Goal: Task Accomplishment & Management: Manage account settings

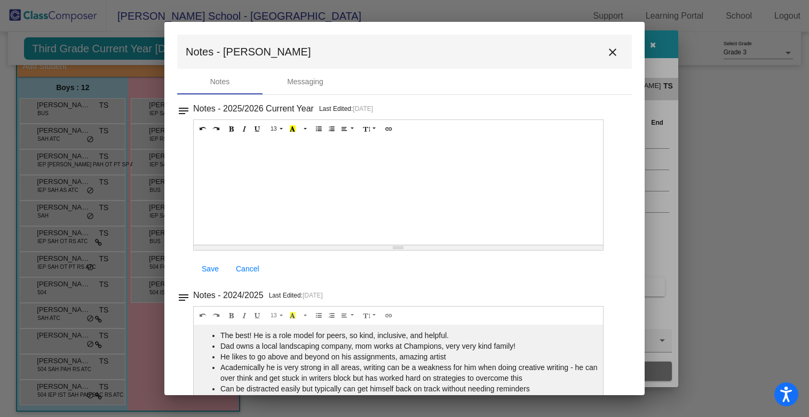
scroll to position [153, 0]
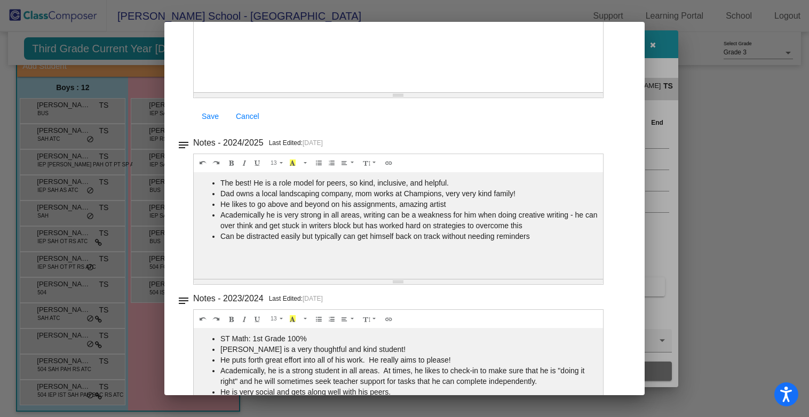
click at [804, 173] on div at bounding box center [404, 208] width 809 height 417
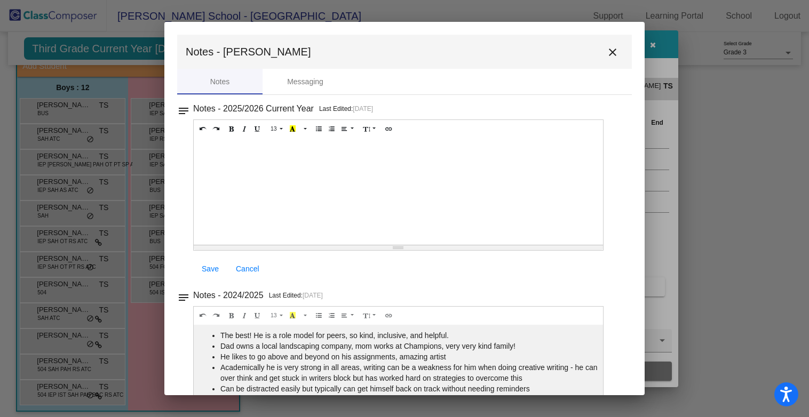
click at [606, 52] on mat-icon "close" at bounding box center [612, 52] width 13 height 13
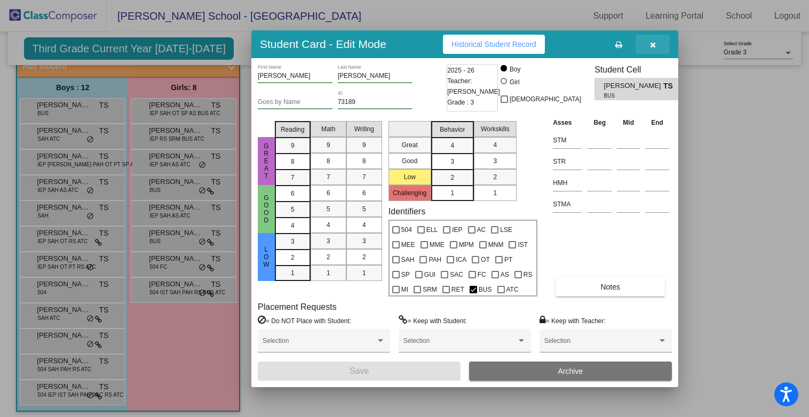
click at [653, 44] on icon "button" at bounding box center [653, 44] width 6 height 7
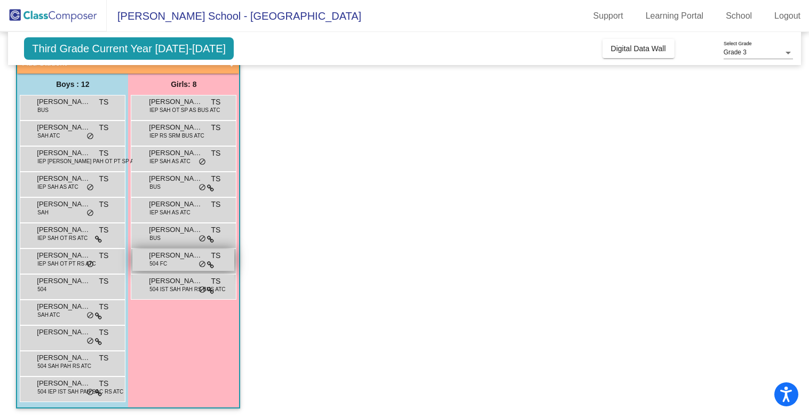
scroll to position [92, 0]
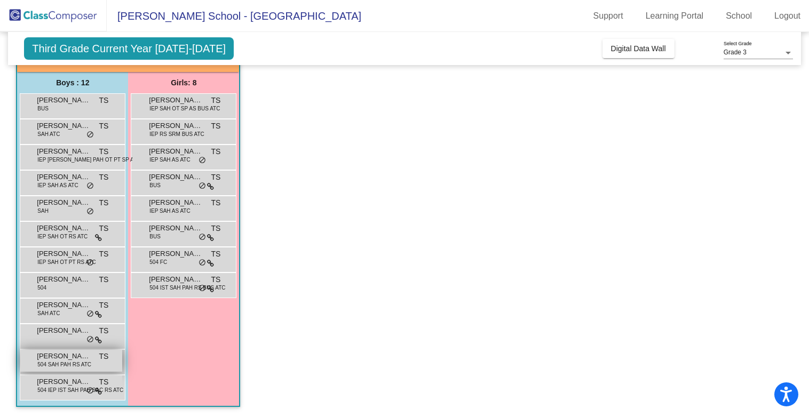
click at [46, 361] on span "504 SAH PAH RS ATC" at bounding box center [64, 365] width 54 height 8
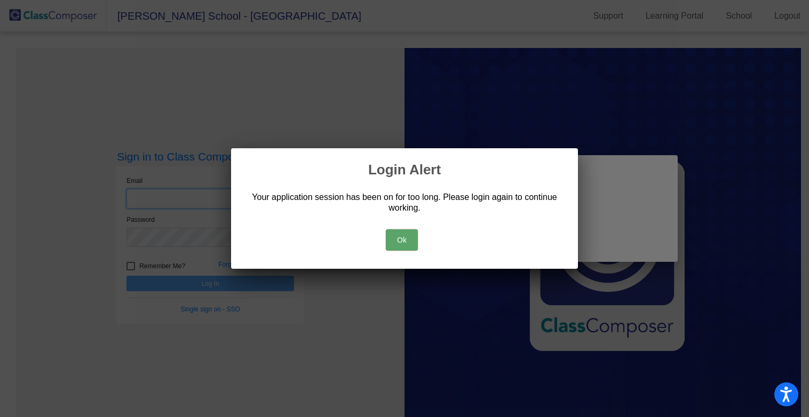
type input "[EMAIL_ADDRESS][DOMAIN_NAME]"
click at [405, 239] on button "Ok" at bounding box center [402, 239] width 32 height 21
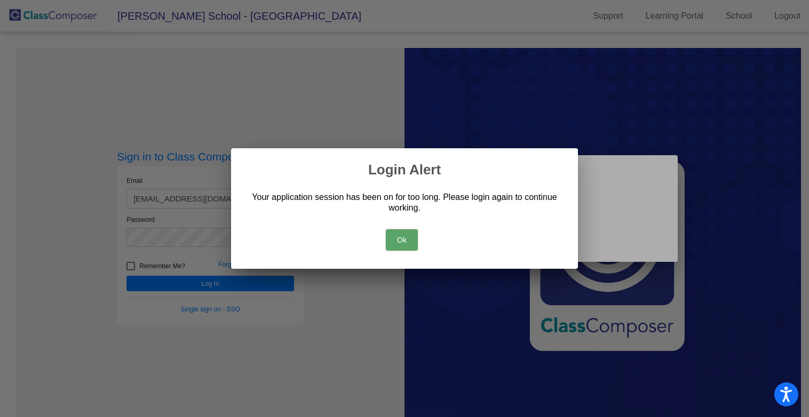
click at [392, 236] on button "Ok" at bounding box center [402, 239] width 32 height 21
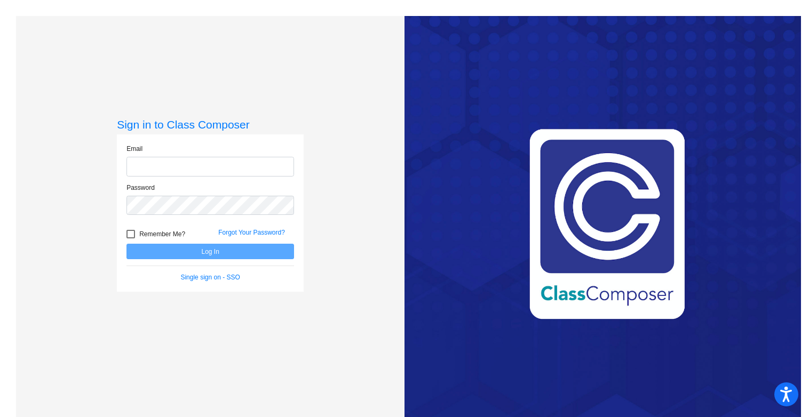
type input "[EMAIL_ADDRESS][DOMAIN_NAME]"
click at [248, 253] on button "Log In" at bounding box center [209, 251] width 167 height 15
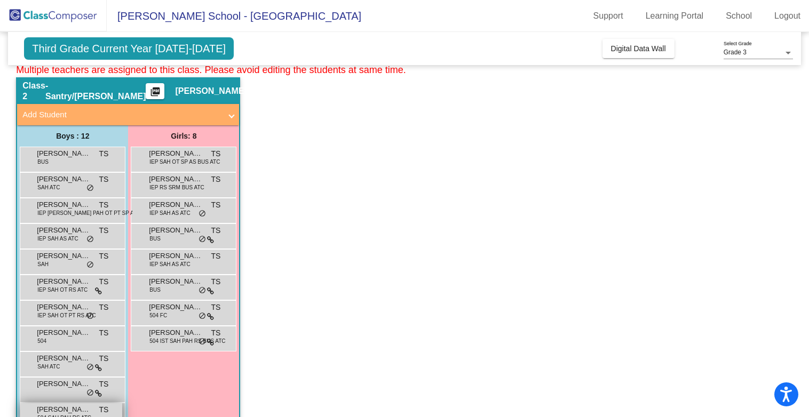
scroll to position [51, 0]
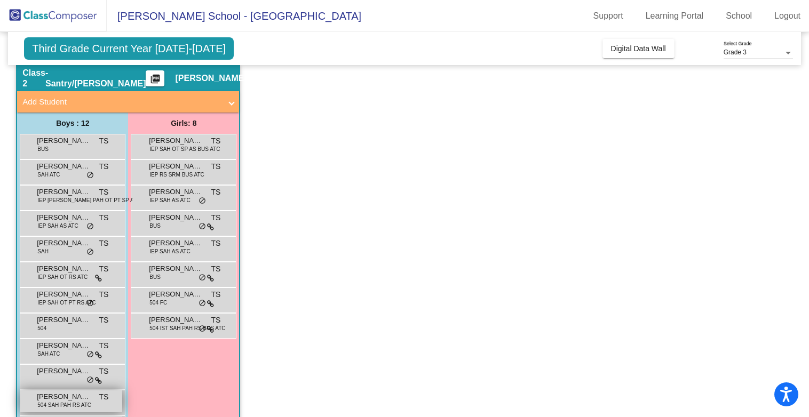
click at [70, 396] on span "[PERSON_NAME]" at bounding box center [63, 397] width 53 height 11
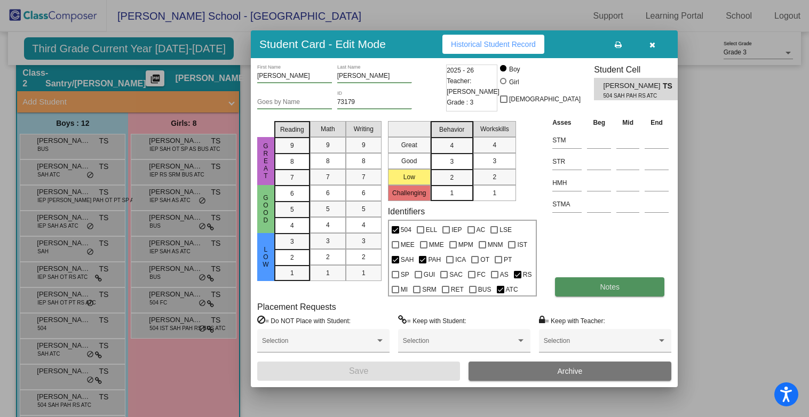
click at [585, 288] on button "Notes" at bounding box center [609, 286] width 109 height 19
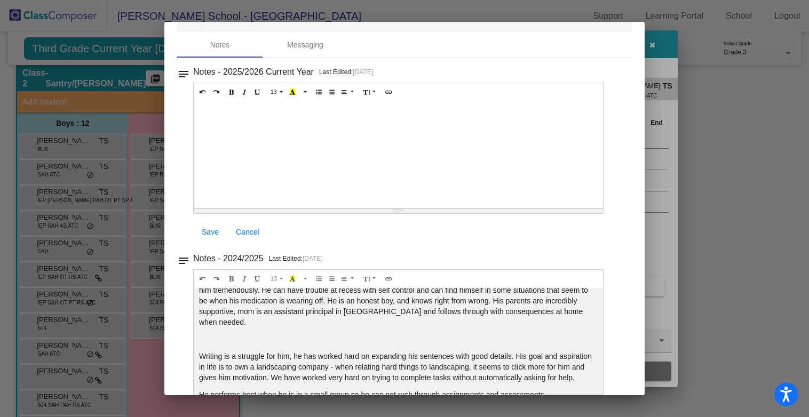
scroll to position [0, 0]
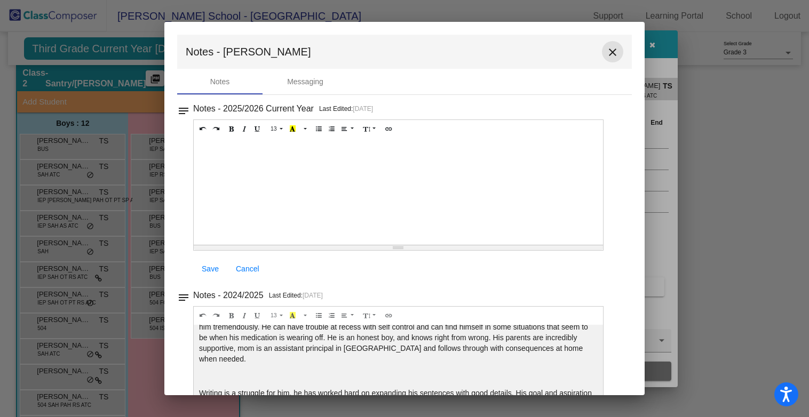
click at [608, 51] on mat-icon "close" at bounding box center [612, 52] width 13 height 13
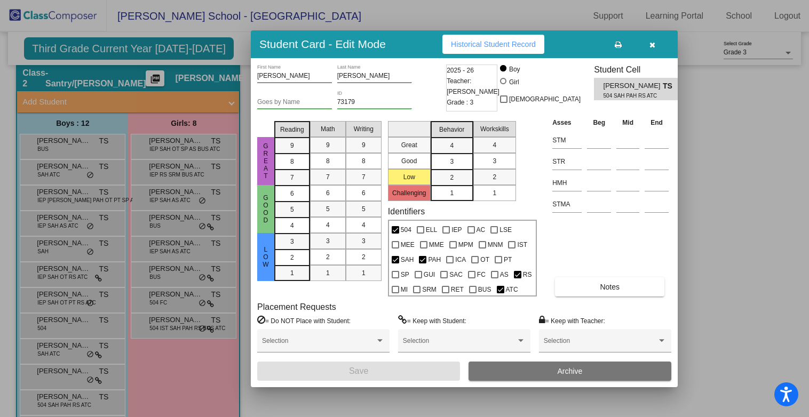
click at [653, 39] on button "button" at bounding box center [652, 44] width 34 height 19
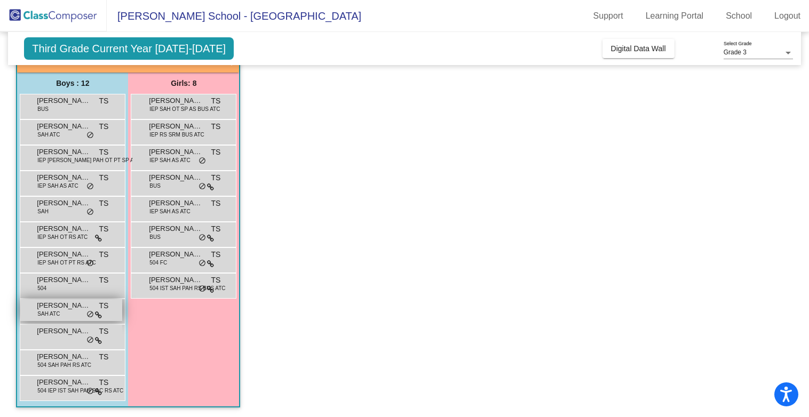
scroll to position [92, 0]
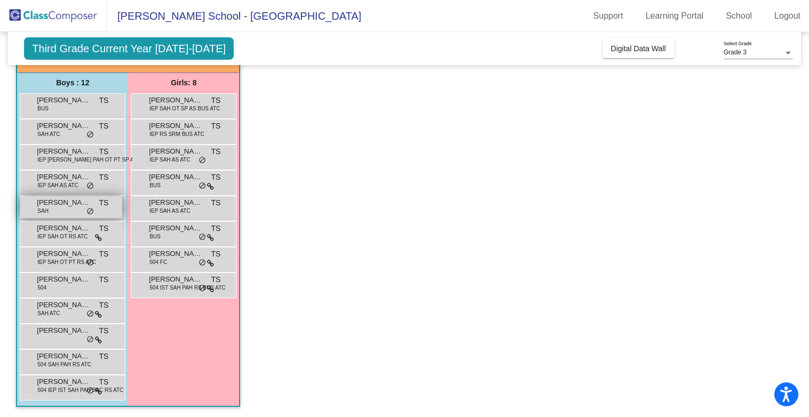
click at [57, 209] on div "Connor Crafts SAH TS lock do_not_disturb_alt" at bounding box center [71, 207] width 102 height 22
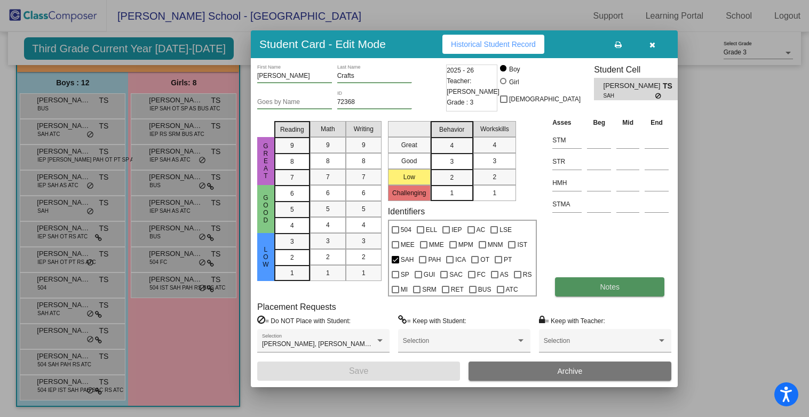
click at [608, 277] on button "Notes" at bounding box center [609, 286] width 109 height 19
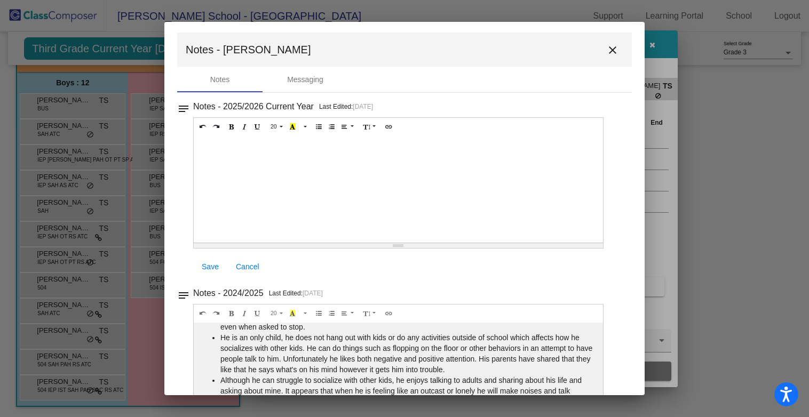
scroll to position [0, 0]
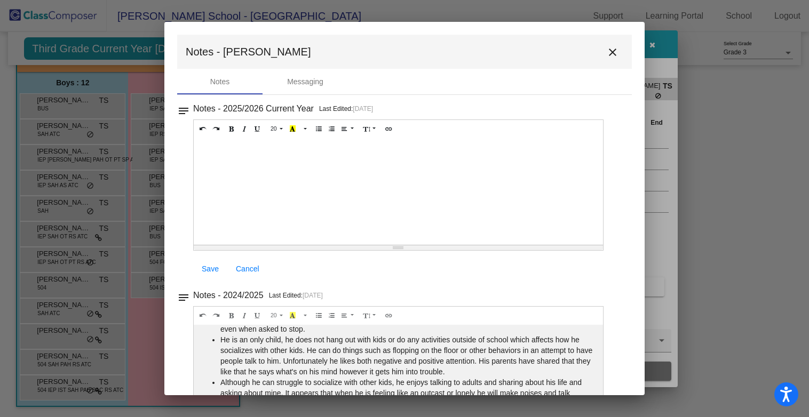
click at [609, 50] on mat-icon "close" at bounding box center [612, 52] width 13 height 13
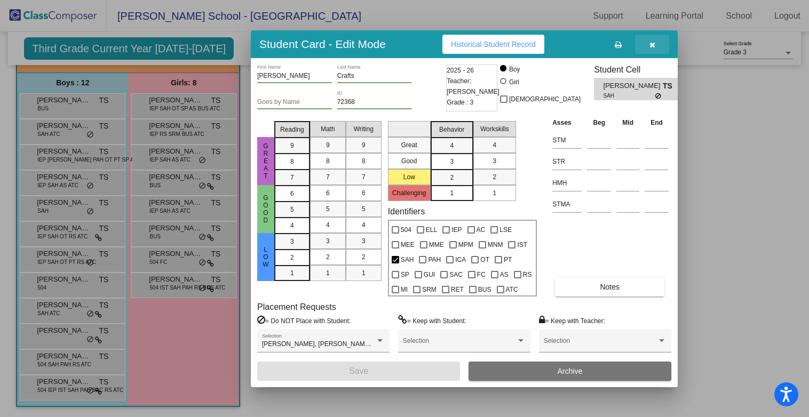
click at [657, 44] on button "button" at bounding box center [652, 44] width 34 height 19
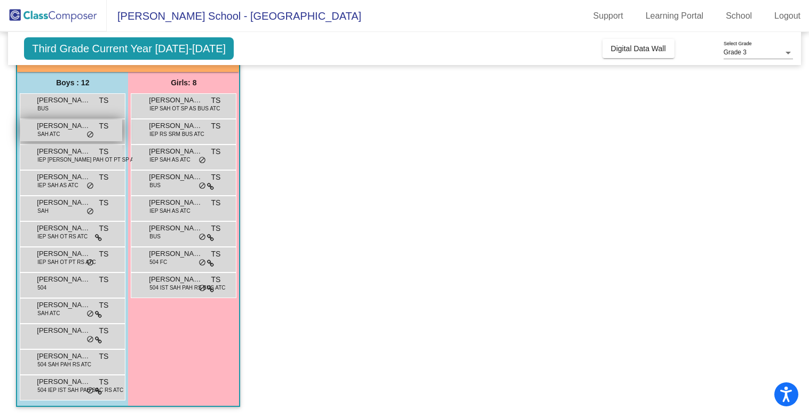
click at [65, 132] on div "Antonio Posteraro SAH ATC TS lock do_not_disturb_alt" at bounding box center [71, 130] width 102 height 22
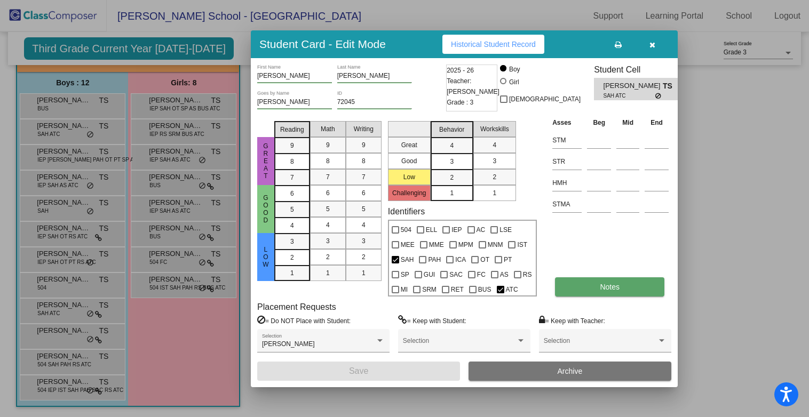
click at [590, 287] on button "Notes" at bounding box center [609, 286] width 109 height 19
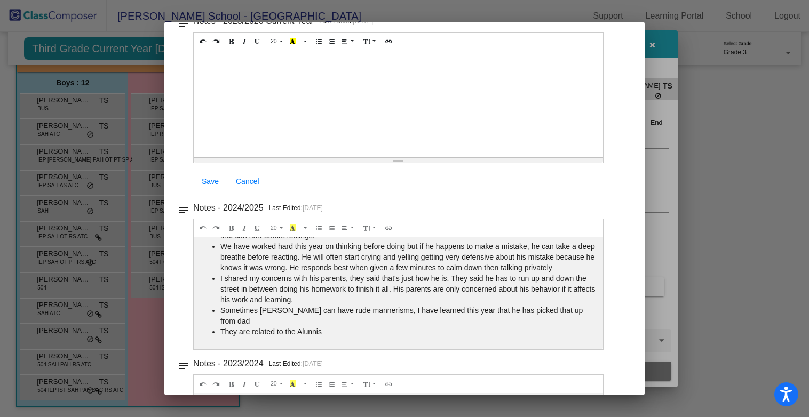
scroll to position [70, 0]
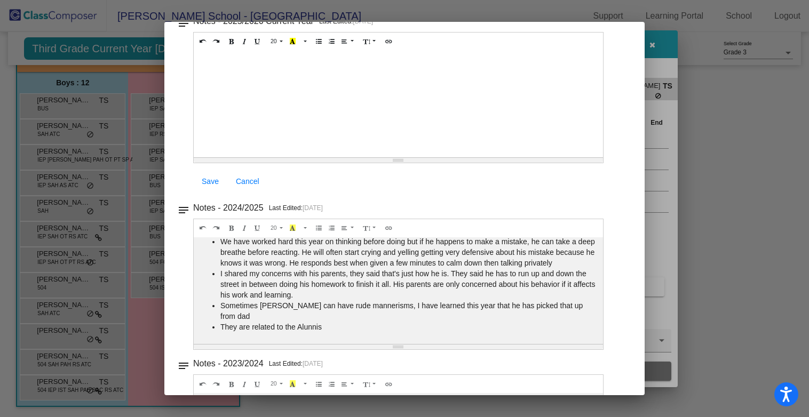
click at [756, 115] on div at bounding box center [404, 208] width 809 height 417
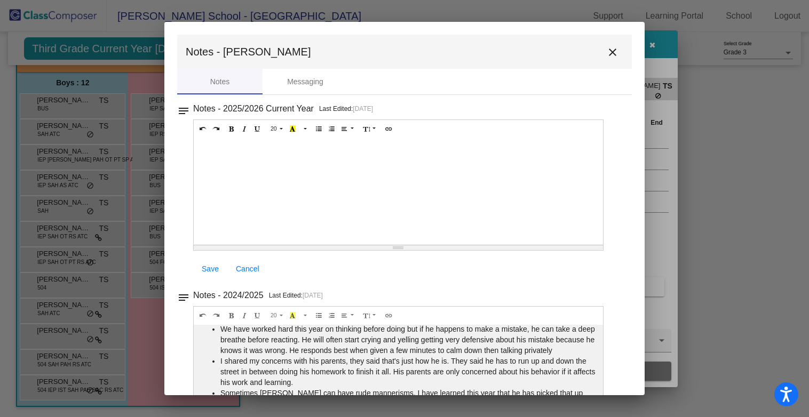
click at [614, 48] on button "close" at bounding box center [612, 51] width 21 height 21
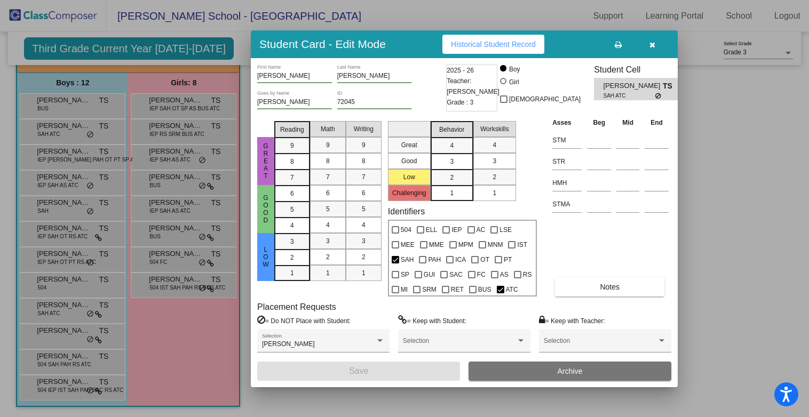
click at [648, 45] on button "button" at bounding box center [652, 44] width 34 height 19
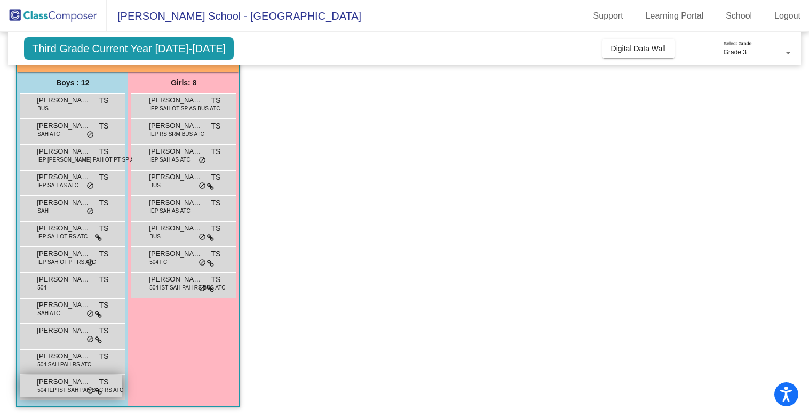
click at [56, 382] on span "[PERSON_NAME]" at bounding box center [63, 382] width 53 height 11
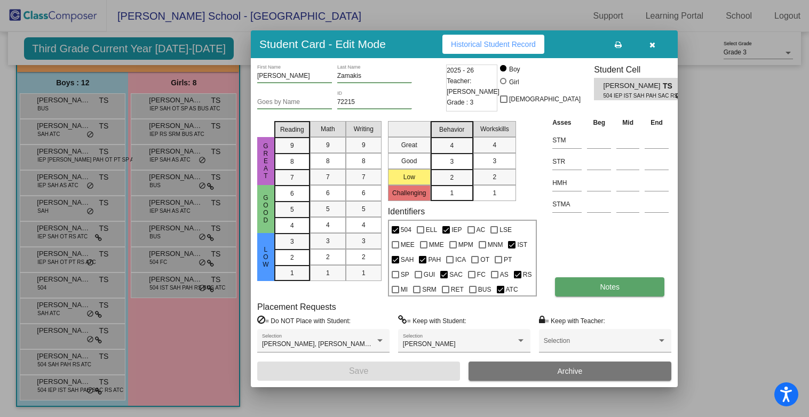
click at [613, 278] on button "Notes" at bounding box center [609, 286] width 109 height 19
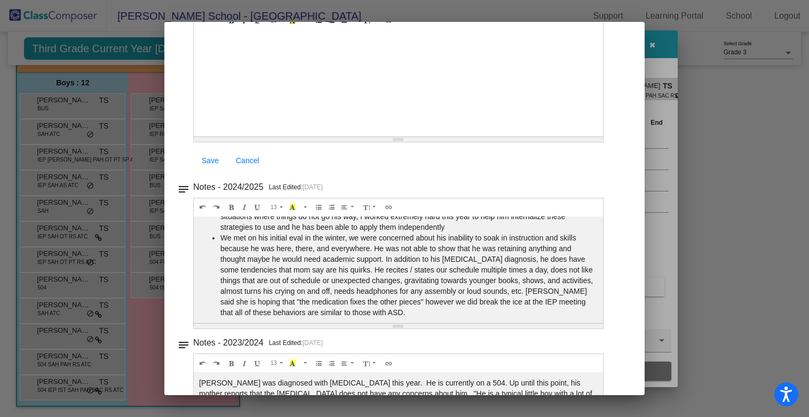
scroll to position [113, 0]
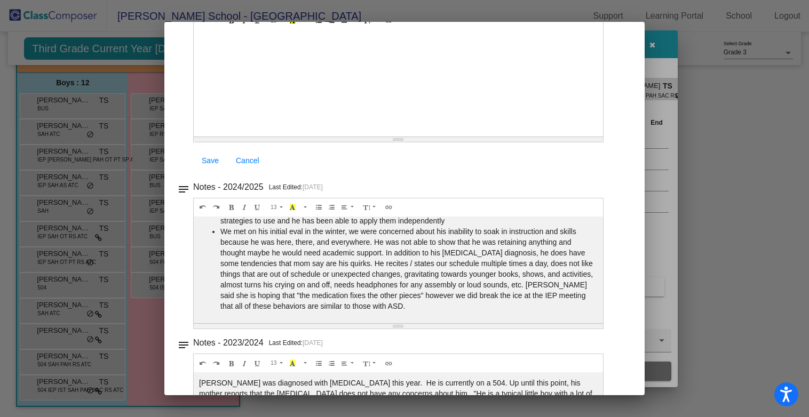
click at [729, 56] on div at bounding box center [404, 208] width 809 height 417
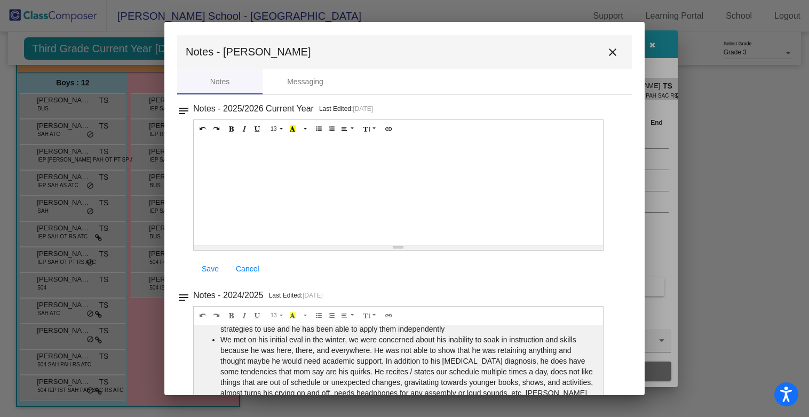
click at [613, 50] on mat-icon "close" at bounding box center [612, 52] width 13 height 13
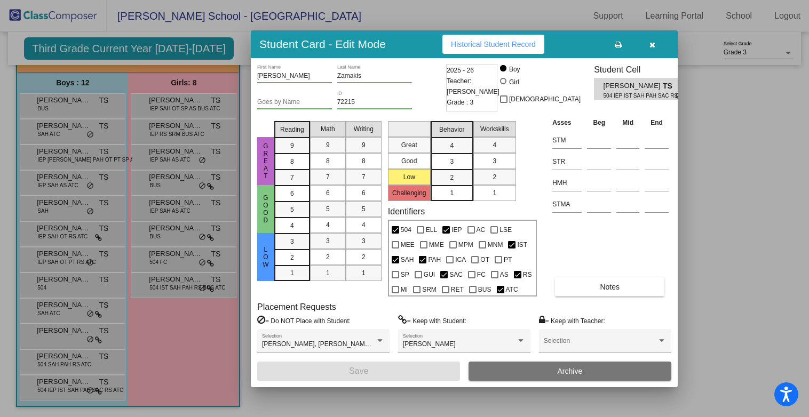
click at [649, 42] on icon "button" at bounding box center [652, 44] width 6 height 7
